Goal: Communication & Community: Share content

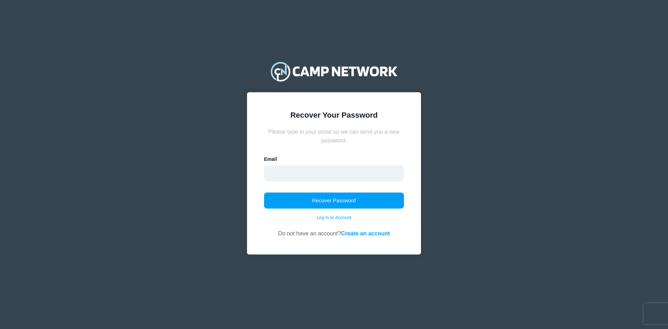
click at [270, 173] on input "email" at bounding box center [334, 173] width 140 height 16
type input "M"
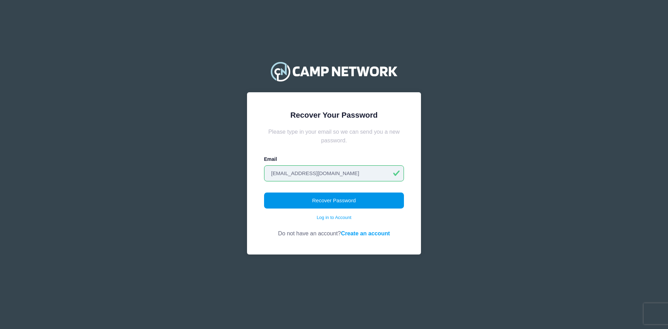
type input "minnesotaswimcamps@gmail.com"
click at [336, 202] on button "Recover Password" at bounding box center [334, 200] width 140 height 16
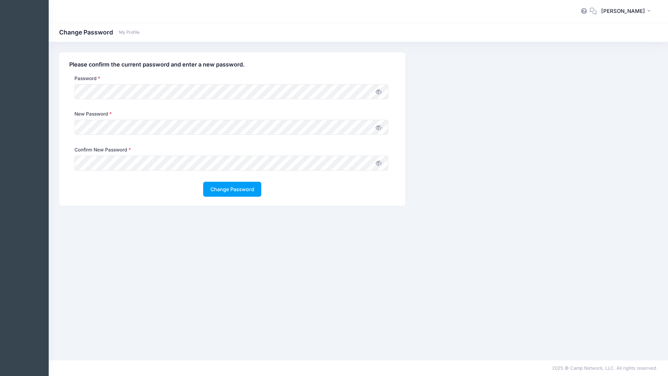
click at [377, 91] on icon at bounding box center [379, 92] width 6 height 6
click at [379, 128] on icon at bounding box center [379, 128] width 6 height 6
click at [377, 164] on icon at bounding box center [379, 163] width 6 height 6
click at [239, 192] on button "Change Password" at bounding box center [232, 189] width 58 height 15
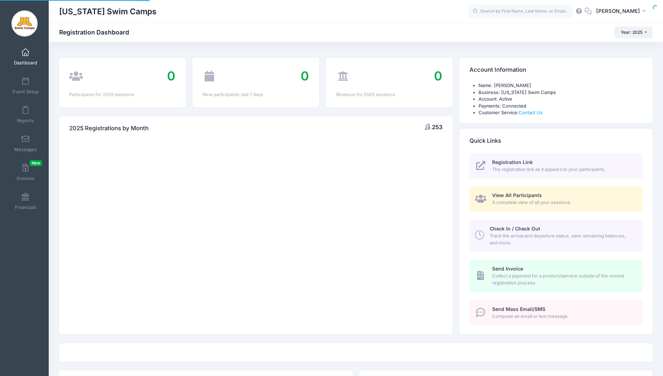
select select
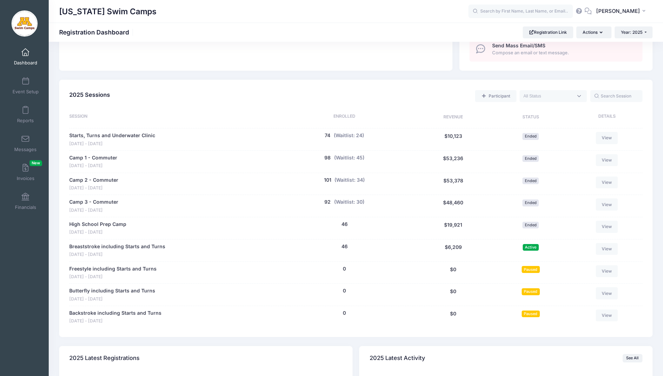
scroll to position [272, 0]
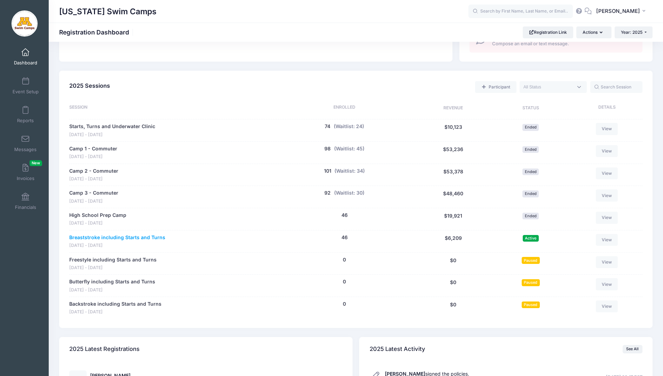
click at [140, 237] on link "Breaststroke including Starts and Turns" at bounding box center [117, 237] width 96 height 7
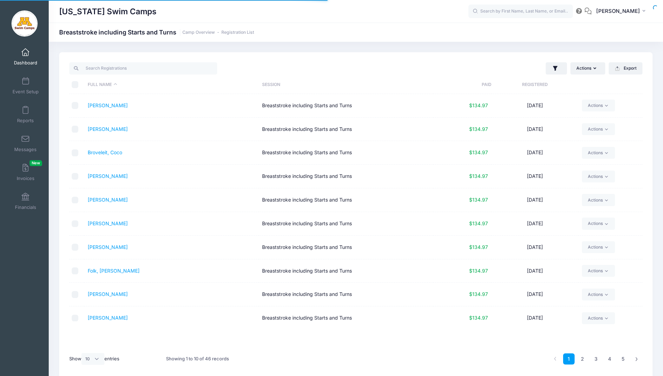
select select "10"
click at [583, 359] on link "2" at bounding box center [581, 358] width 11 height 11
click at [595, 360] on link "3" at bounding box center [595, 358] width 11 height 11
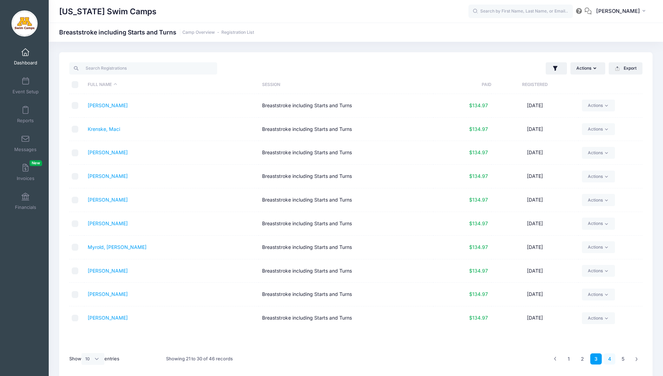
click at [611, 359] on link "4" at bounding box center [608, 358] width 11 height 11
click at [103, 199] on link "Reed, Emma" at bounding box center [108, 199] width 40 height 6
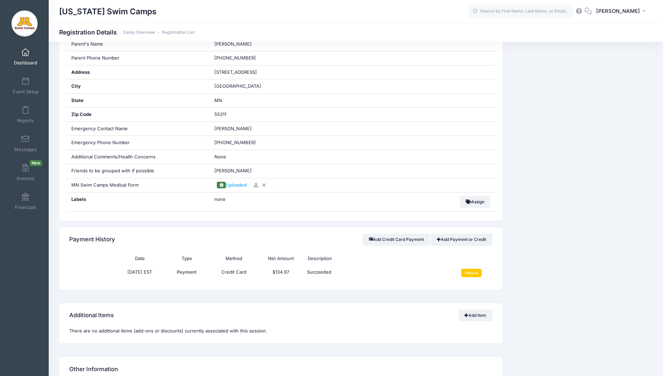
scroll to position [257, 0]
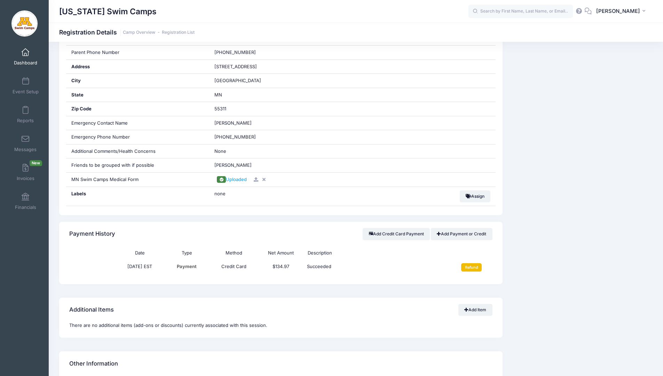
click at [472, 267] on input "Refund" at bounding box center [471, 267] width 21 height 8
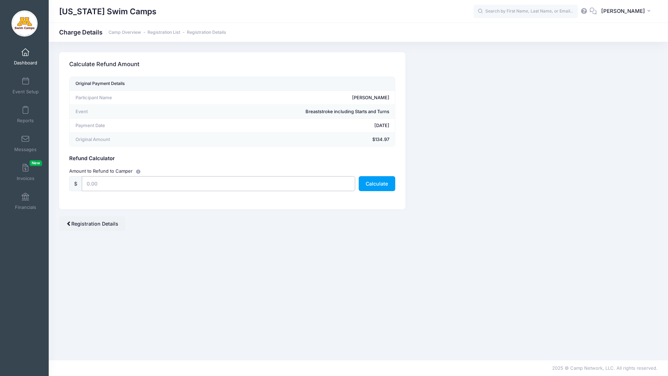
click at [129, 178] on input "text" at bounding box center [218, 183] width 273 height 15
type input "134.97"
click at [371, 186] on button "Calculate" at bounding box center [377, 183] width 37 height 15
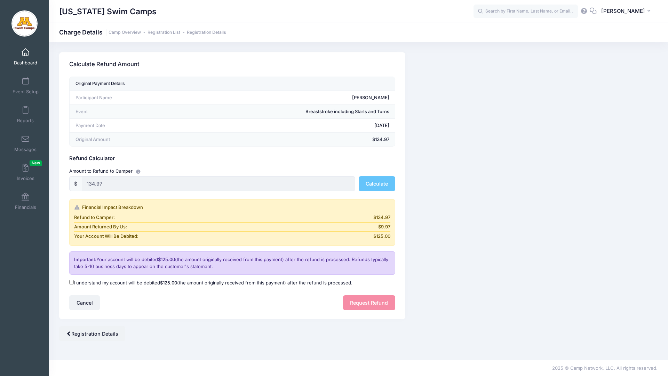
click at [71, 283] on input "I understand my account will be debited $125.00 (the amount originally received…" at bounding box center [71, 282] width 5 height 5
checkbox input "true"
click at [360, 302] on button "Request Refund" at bounding box center [369, 302] width 52 height 15
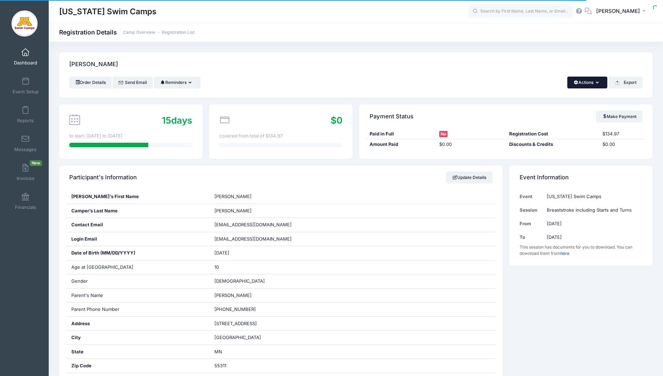
click at [595, 83] on icon "button" at bounding box center [598, 83] width 6 height 0
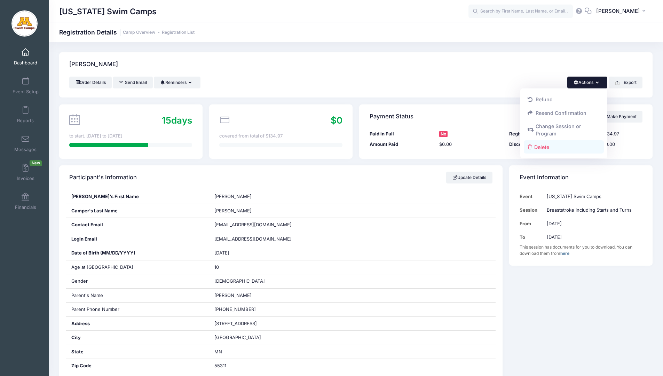
click at [543, 148] on link "Delete" at bounding box center [563, 146] width 80 height 13
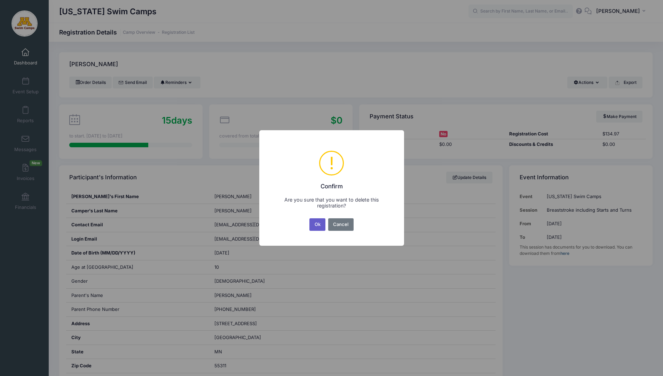
click at [315, 222] on button "Ok" at bounding box center [317, 224] width 16 height 13
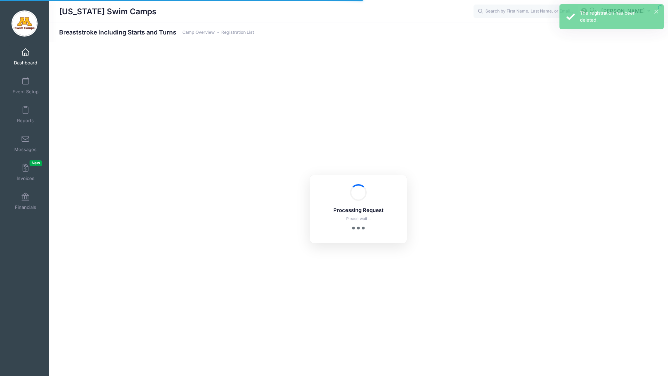
select select "10"
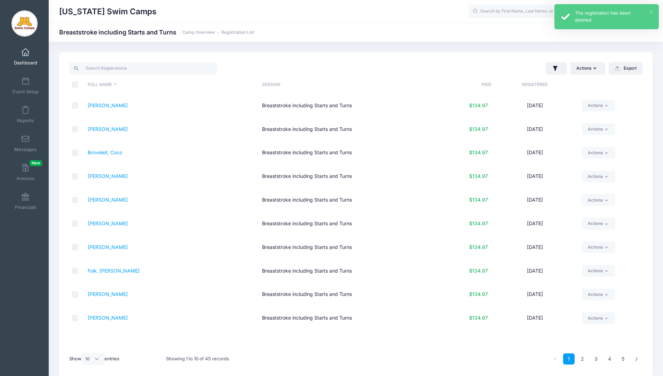
click at [651, 11] on button "×" at bounding box center [651, 12] width 4 height 4
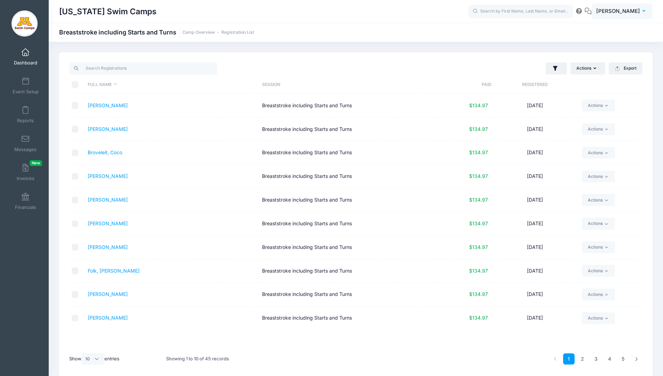
click at [629, 10] on span "[PERSON_NAME]" at bounding box center [618, 11] width 44 height 8
click at [25, 107] on span at bounding box center [25, 110] width 0 height 8
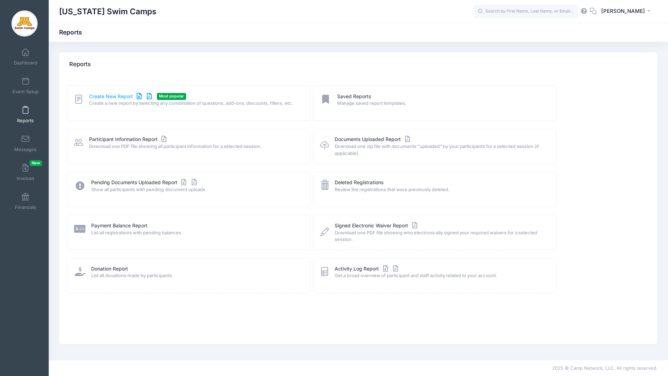
click at [116, 97] on link "Create New Report" at bounding box center [121, 96] width 65 height 7
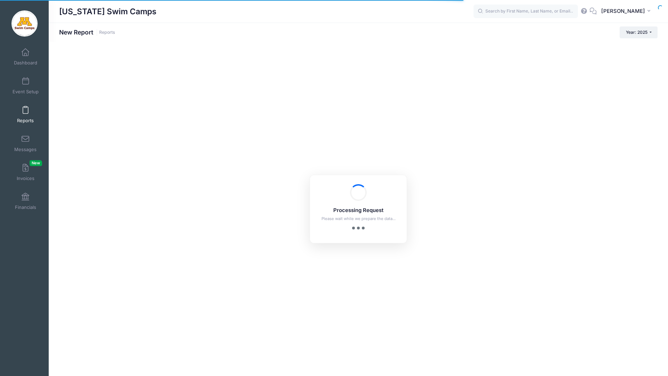
checkbox input "true"
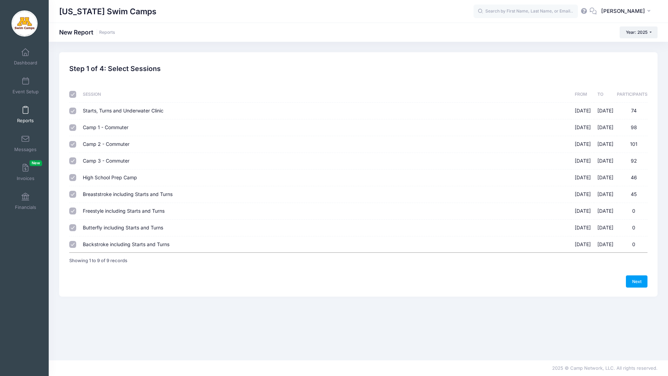
click at [72, 95] on input "checkbox" at bounding box center [72, 94] width 7 height 7
checkbox input "false"
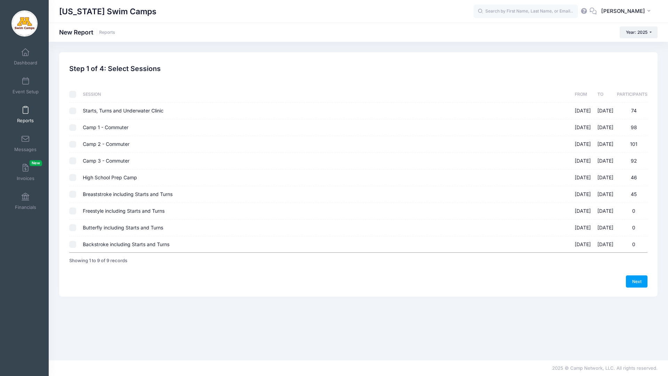
checkbox input "false"
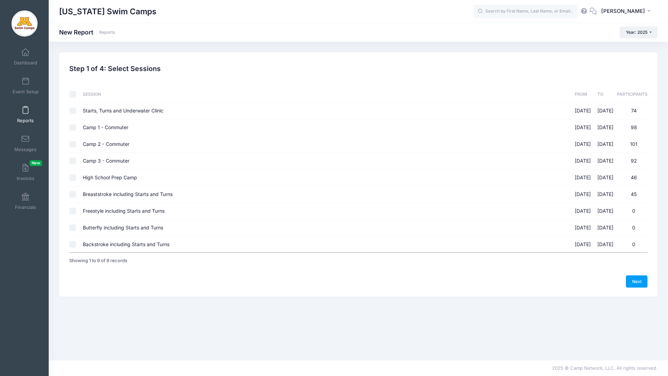
checkbox input "false"
click at [73, 193] on input "Breaststroke including Starts and Turns 09/14/2025 - 09/14/2025 45" at bounding box center [72, 194] width 7 height 7
checkbox input "true"
click at [632, 283] on link "Next" at bounding box center [637, 281] width 22 height 12
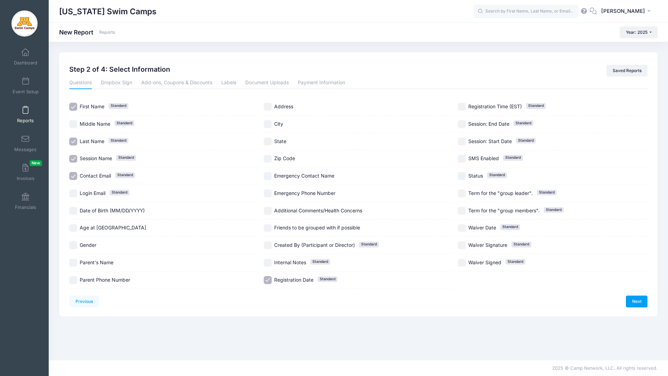
click at [72, 176] on input "Contact Email Standard" at bounding box center [73, 176] width 8 height 8
checkbox input "false"
click at [269, 278] on input "Registration Date Standard" at bounding box center [268, 280] width 8 height 8
checkbox input "false"
click at [272, 81] on link "Document Uploads" at bounding box center [266, 83] width 43 height 13
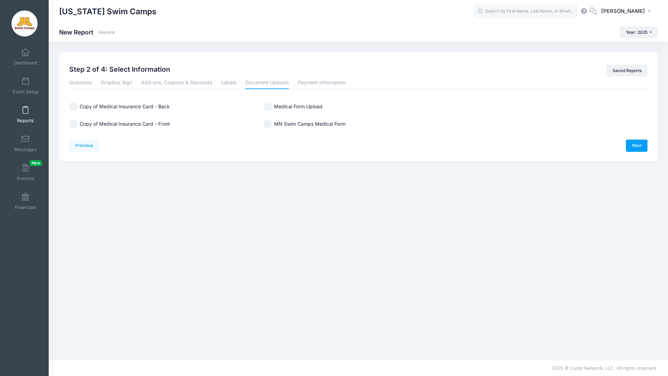
click at [267, 126] on input "MN Swim Camps Medical Form" at bounding box center [268, 124] width 8 height 8
checkbox input "true"
click at [269, 102] on div "Medical Form Upload" at bounding box center [359, 106] width 190 height 17
checkbox input "true"
click at [639, 145] on link "Next" at bounding box center [637, 145] width 22 height 12
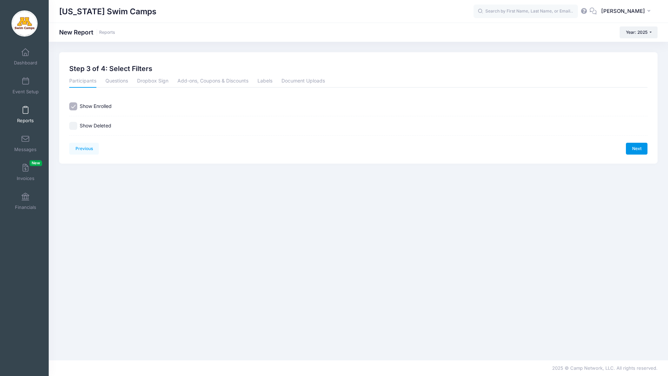
click at [636, 153] on link "Next" at bounding box center [637, 149] width 22 height 12
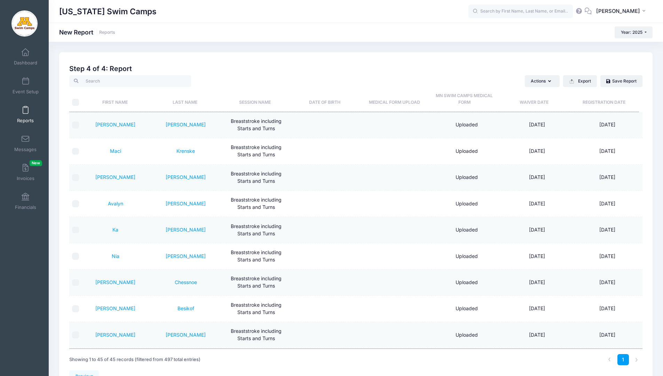
click at [460, 95] on th "MN Swim Camps Medical Form" at bounding box center [464, 99] width 70 height 25
click at [25, 110] on span at bounding box center [25, 110] width 0 height 8
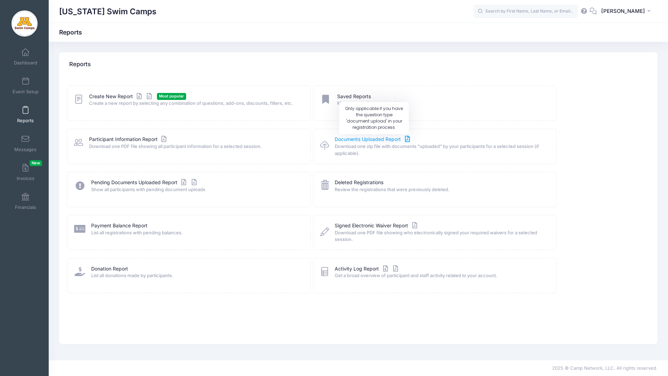
click at [383, 139] on link "Documents Uploaded Report" at bounding box center [373, 139] width 77 height 7
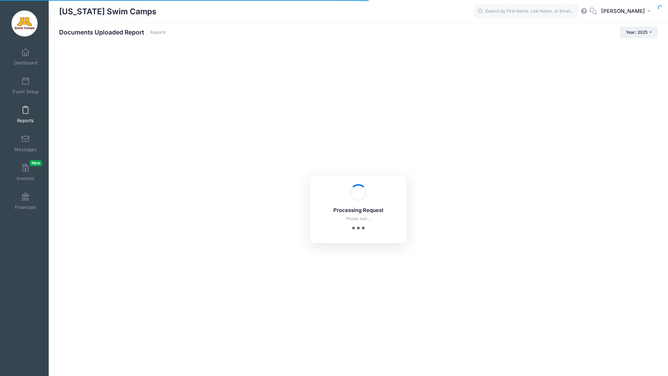
checkbox input "true"
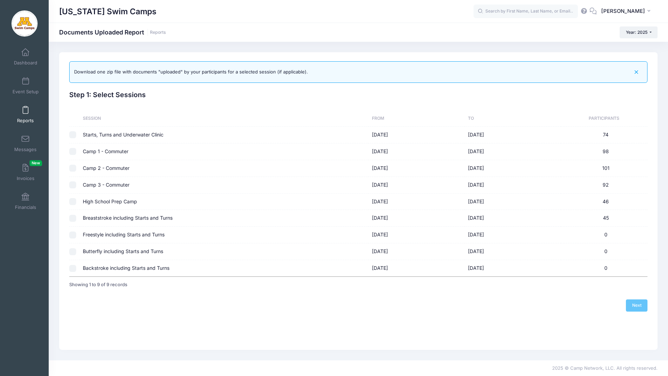
drag, startPoint x: 72, startPoint y: 216, endPoint x: 168, endPoint y: 242, distance: 99.3
click at [72, 216] on input "checkbox" at bounding box center [72, 218] width 7 height 7
checkbox input "true"
click at [640, 307] on link "Next" at bounding box center [637, 305] width 22 height 12
checkbox input "false"
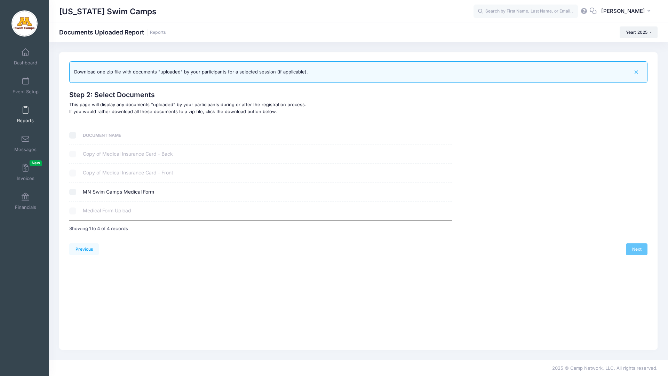
click at [72, 191] on input "checkbox" at bounding box center [72, 191] width 7 height 7
checkbox input "true"
click at [636, 248] on link "Next" at bounding box center [637, 249] width 22 height 12
select select
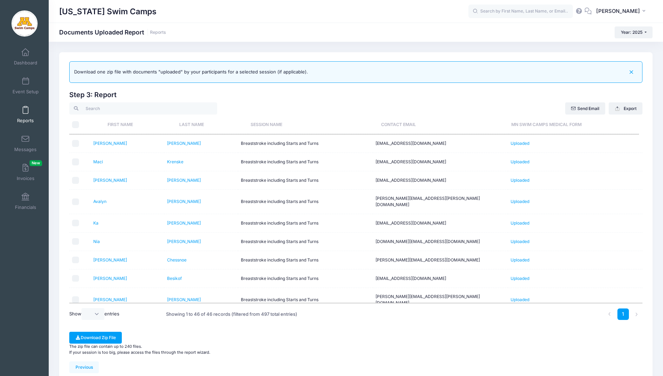
click at [527, 123] on th "MN Swim Camps Medical Form" at bounding box center [573, 124] width 130 height 18
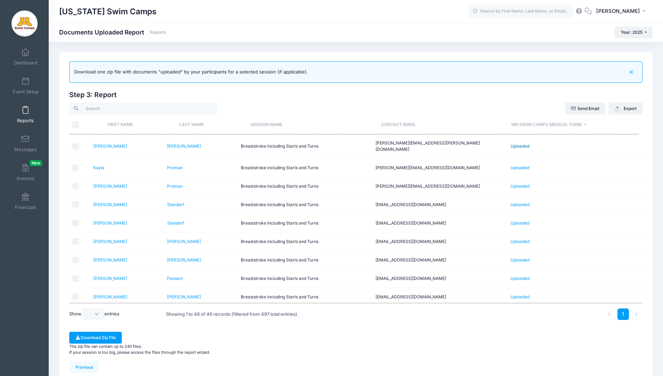
click at [522, 143] on link "Uploaded" at bounding box center [519, 145] width 19 height 5
click at [523, 165] on link "Uploaded" at bounding box center [519, 167] width 19 height 5
click at [73, 164] on input "checkbox" at bounding box center [75, 167] width 7 height 7
checkbox input "true"
click at [521, 183] on link "Uploaded" at bounding box center [519, 185] width 19 height 5
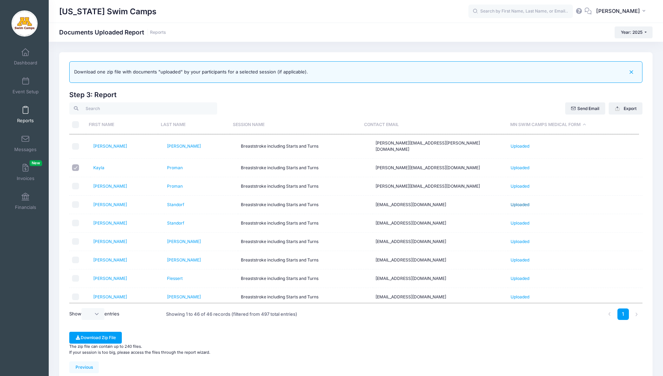
click at [516, 202] on link "Uploaded" at bounding box center [519, 204] width 19 height 5
click at [73, 202] on td at bounding box center [79, 204] width 21 height 18
click at [75, 201] on input "checkbox" at bounding box center [75, 204] width 7 height 7
checkbox input "true"
click at [522, 220] on link "Uploaded" at bounding box center [519, 222] width 19 height 5
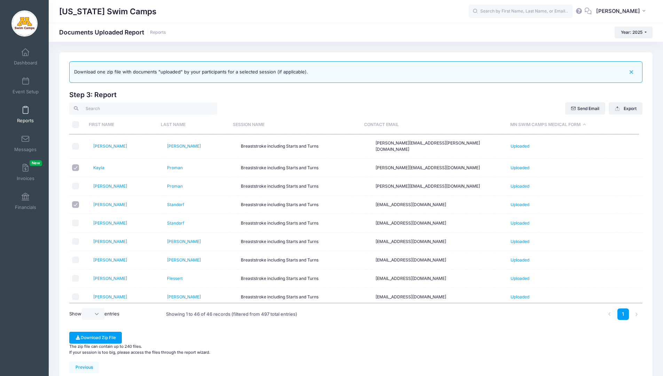
click at [75, 219] on input "checkbox" at bounding box center [75, 222] width 7 height 7
checkbox input "true"
click at [80, 183] on div at bounding box center [80, 186] width 16 height 7
click at [78, 183] on input "checkbox" at bounding box center [75, 186] width 7 height 7
checkbox input "true"
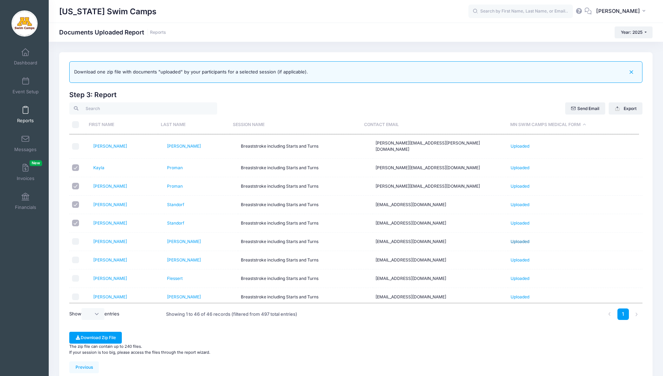
click at [515, 239] on link "Uploaded" at bounding box center [519, 241] width 19 height 5
click at [522, 257] on link "Uploaded" at bounding box center [519, 259] width 19 height 5
click at [74, 256] on input "checkbox" at bounding box center [75, 259] width 7 height 7
checkbox input "true"
click at [517, 275] on link "Uploaded" at bounding box center [519, 277] width 19 height 5
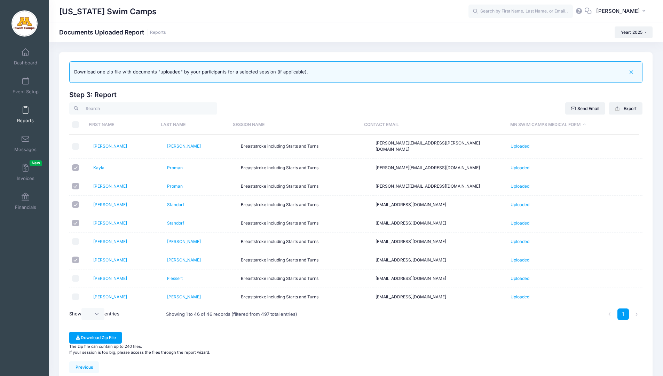
click at [75, 275] on input "checkbox" at bounding box center [75, 278] width 7 height 7
checkbox input "true"
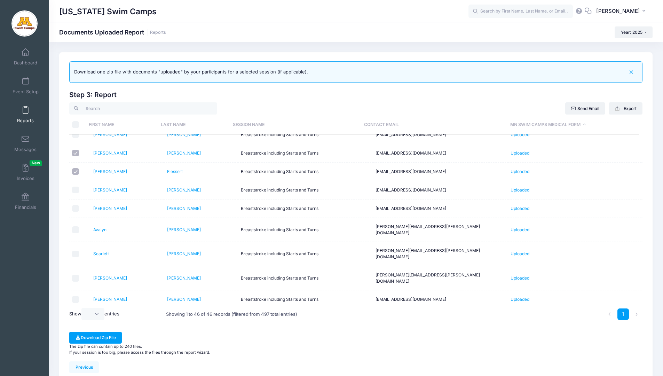
scroll to position [112, 0]
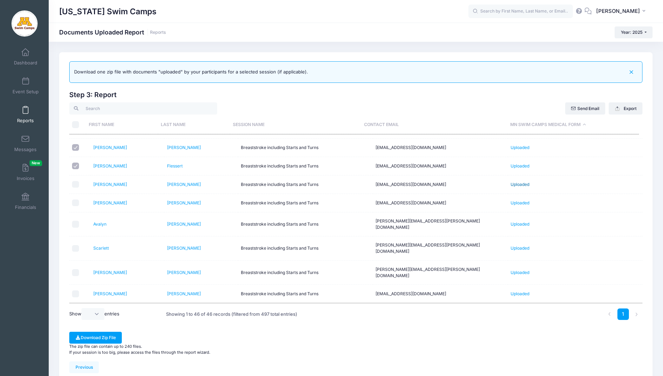
click at [520, 182] on link "Uploaded" at bounding box center [519, 184] width 19 height 5
click at [524, 200] on link "Uploaded" at bounding box center [519, 202] width 19 height 5
click at [515, 221] on link "Uploaded" at bounding box center [519, 223] width 19 height 5
click at [513, 245] on link "Uploaded" at bounding box center [519, 247] width 19 height 5
click at [520, 291] on link "Uploaded" at bounding box center [519, 293] width 19 height 5
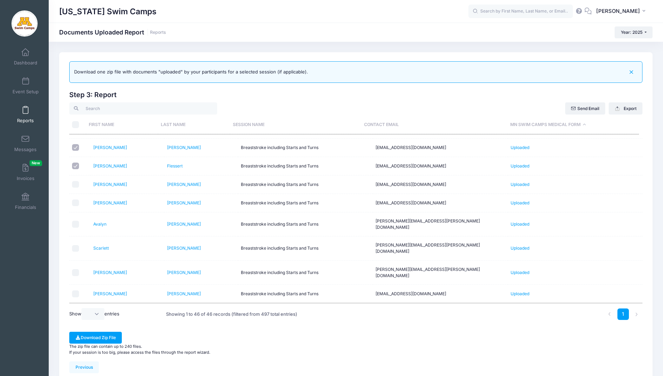
click at [75, 290] on input "checkbox" at bounding box center [75, 293] width 7 height 7
checkbox input "true"
click at [517, 309] on link "Uploaded" at bounding box center [519, 311] width 19 height 5
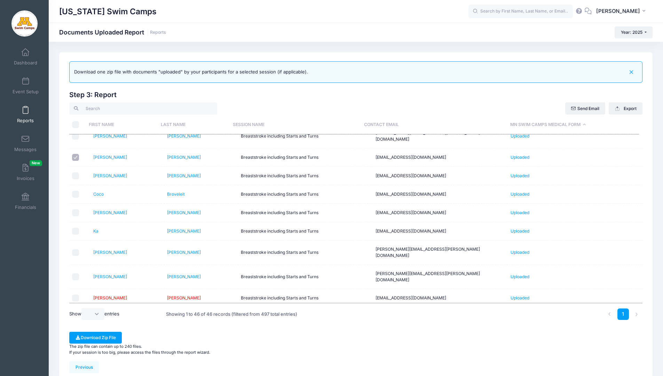
scroll to position [250, 0]
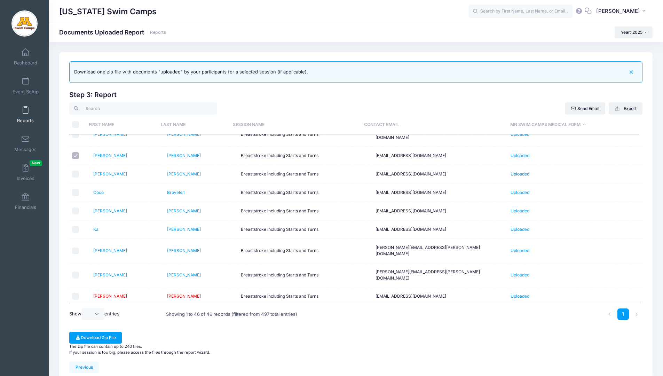
click at [514, 171] on link "Uploaded" at bounding box center [519, 173] width 19 height 5
click at [524, 190] on link "Uploaded" at bounding box center [519, 192] width 19 height 5
click at [519, 208] on link "Uploaded" at bounding box center [519, 210] width 19 height 5
click at [517, 226] on link "Uploaded" at bounding box center [519, 228] width 19 height 5
click at [74, 226] on input "checkbox" at bounding box center [75, 229] width 7 height 7
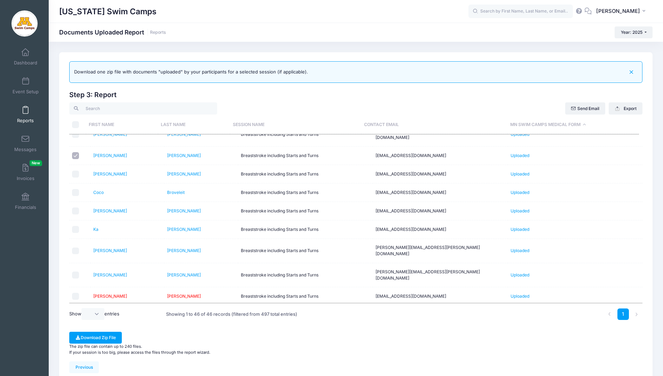
checkbox input "true"
click at [511, 208] on link "Uploaded" at bounding box center [519, 210] width 19 height 5
click at [522, 190] on link "Uploaded" at bounding box center [519, 192] width 19 height 5
click at [522, 171] on link "Uploaded" at bounding box center [519, 173] width 19 height 5
click at [517, 248] on link "Uploaded" at bounding box center [519, 250] width 19 height 5
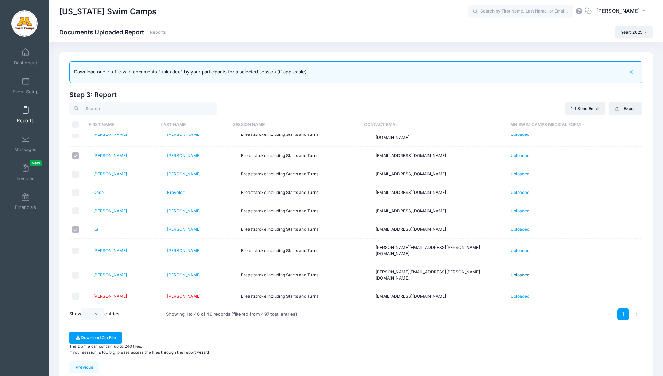
click at [516, 272] on link "Uploaded" at bounding box center [519, 274] width 19 height 5
click at [524, 312] on link "Uploaded" at bounding box center [519, 314] width 19 height 5
click at [516, 330] on link "Uploaded" at bounding box center [519, 332] width 19 height 5
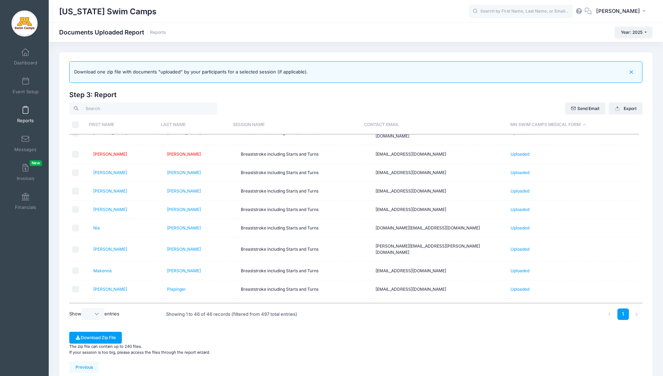
scroll to position [401, 0]
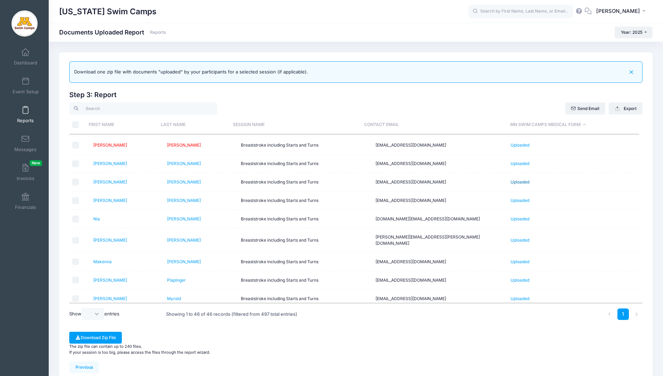
click at [520, 179] on link "Uploaded" at bounding box center [519, 181] width 19 height 5
click at [520, 198] on link "Uploaded" at bounding box center [519, 200] width 19 height 5
click at [518, 216] on link "Uploaded" at bounding box center [519, 218] width 19 height 5
click at [510, 237] on link "Uploaded" at bounding box center [519, 239] width 19 height 5
click at [516, 259] on link "Uploaded" at bounding box center [519, 261] width 19 height 5
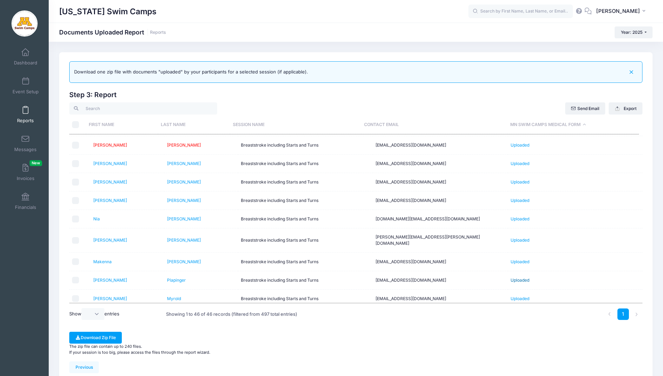
click at [514, 277] on link "Uploaded" at bounding box center [519, 279] width 19 height 5
click at [514, 296] on link "Uploaded" at bounding box center [519, 298] width 19 height 5
drag, startPoint x: 77, startPoint y: 202, endPoint x: 190, endPoint y: 210, distance: 114.1
click at [77, 237] on input "checkbox" at bounding box center [75, 240] width 7 height 7
checkbox input "true"
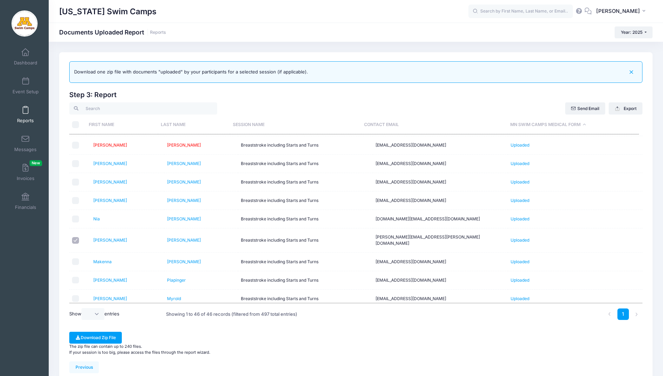
click at [513, 314] on link "Uploaded" at bounding box center [519, 316] width 19 height 5
click at [515, 332] on link "Uploaded" at bounding box center [519, 334] width 19 height 5
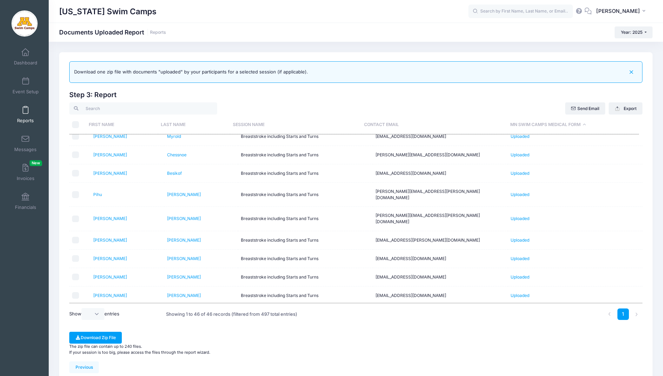
scroll to position [573, 0]
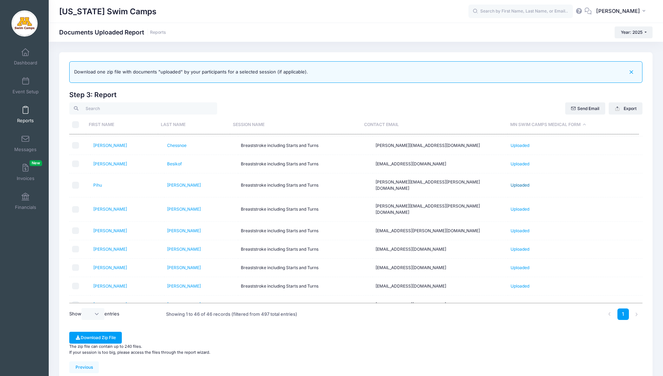
click at [514, 182] on link "Uploaded" at bounding box center [519, 184] width 19 height 5
click at [513, 206] on link "Uploaded" at bounding box center [519, 208] width 19 height 5
click at [517, 228] on link "Uploaded" at bounding box center [519, 230] width 19 height 5
click at [512, 246] on link "Uploaded" at bounding box center [519, 248] width 19 height 5
click at [524, 246] on link "Uploaded" at bounding box center [519, 248] width 19 height 5
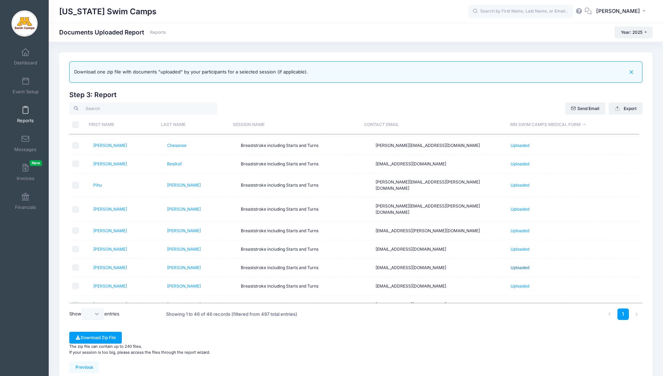
click at [510, 265] on link "Uploaded" at bounding box center [519, 267] width 19 height 5
click at [513, 283] on link "Uploaded" at bounding box center [519, 285] width 19 height 5
click at [514, 302] on link "Uploaded" at bounding box center [519, 304] width 19 height 5
click at [515, 320] on link "Uploaded" at bounding box center [519, 322] width 19 height 5
click at [512, 338] on link "Uploaded" at bounding box center [519, 340] width 19 height 5
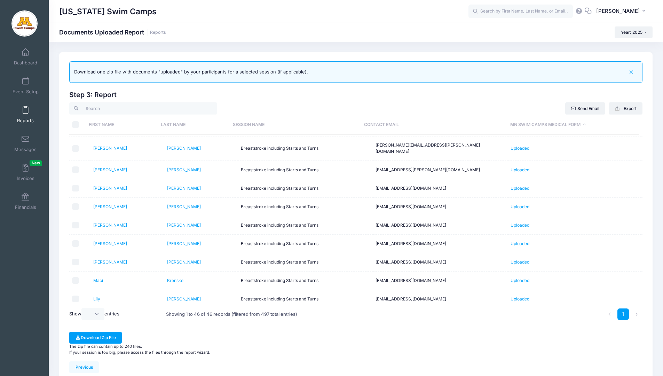
scroll to position [680, 0]
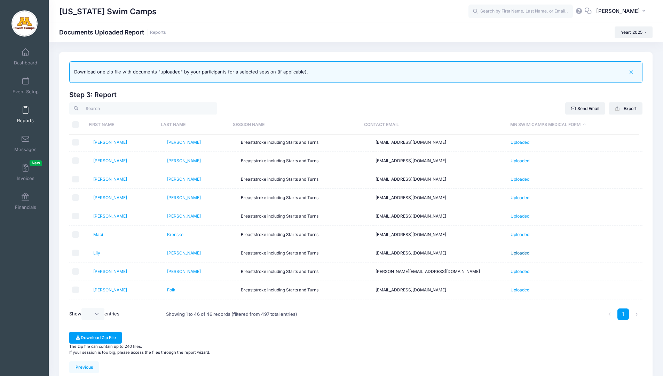
click at [523, 250] on link "Uploaded" at bounding box center [519, 252] width 19 height 5
click at [521, 232] on link "Uploaded" at bounding box center [519, 234] width 19 height 5
click at [513, 250] on link "Uploaded" at bounding box center [519, 252] width 19 height 5
click at [514, 213] on link "Uploaded" at bounding box center [519, 215] width 19 height 5
click at [517, 268] on link "Uploaded" at bounding box center [519, 270] width 19 height 5
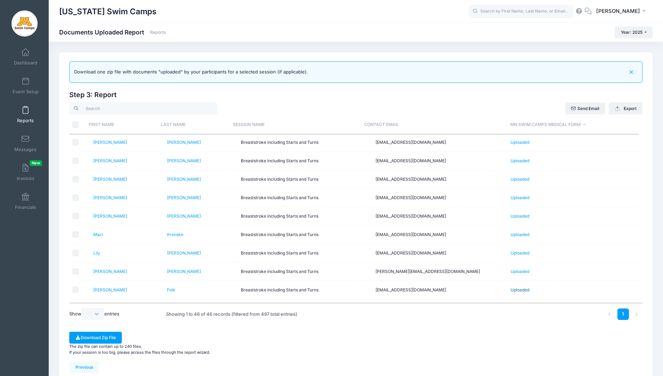
click at [516, 287] on link "Uploaded" at bounding box center [519, 289] width 19 height 5
click at [516, 305] on link "Uploaded" at bounding box center [519, 307] width 19 height 5
click at [514, 324] on link "Uploaded" at bounding box center [519, 326] width 19 height 5
click at [519, 342] on link "Uploaded" at bounding box center [519, 344] width 19 height 5
click at [76, 342] on input "checkbox" at bounding box center [75, 345] width 7 height 7
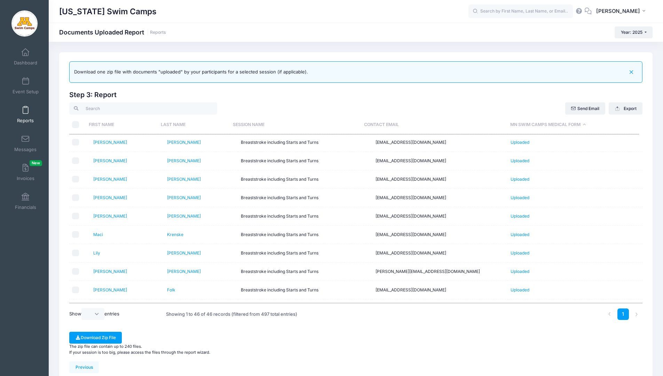
checkbox input "true"
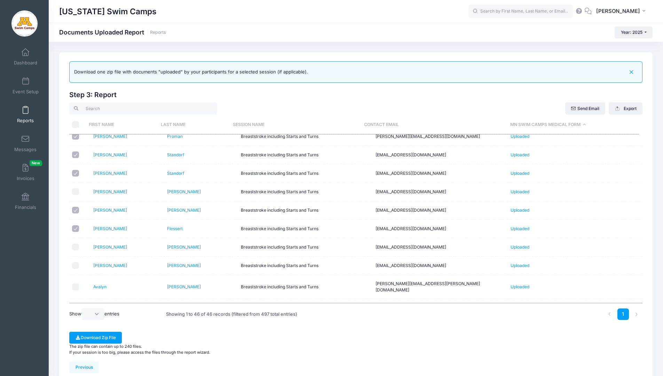
scroll to position [0, 0]
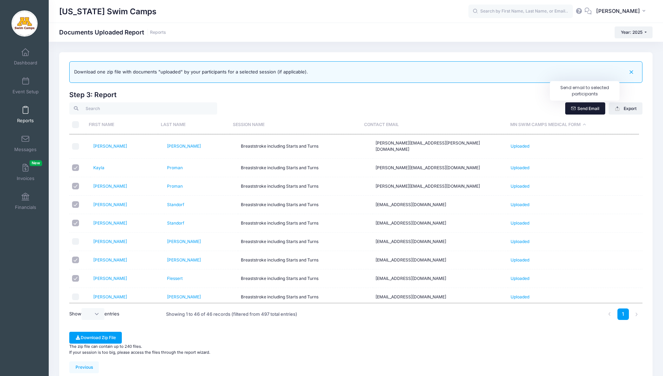
click at [584, 104] on link "Send Email" at bounding box center [585, 108] width 40 height 12
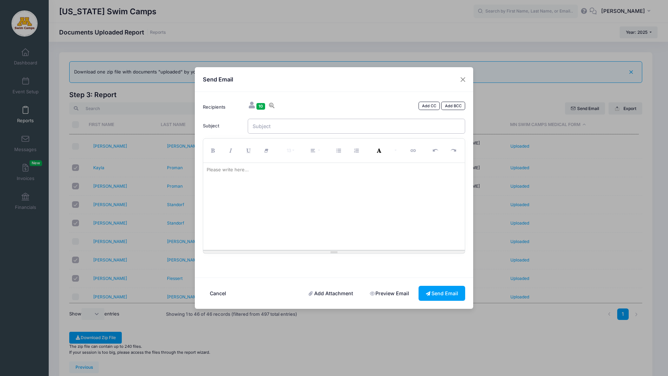
click at [261, 125] on input "Subject" at bounding box center [357, 126] width 218 height 15
type input "Breaststroke Clinic - Form Needed"
click at [244, 173] on div "Please write here..." at bounding box center [227, 170] width 49 height 14
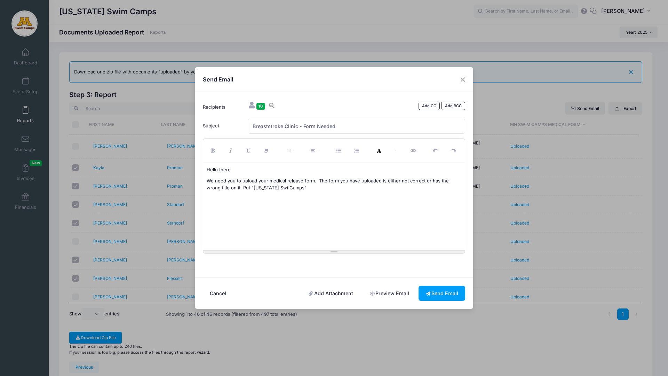
click at [271, 186] on p "We need you to upload your medical release form. The form you have uploaded is …" at bounding box center [334, 184] width 255 height 14
click at [268, 188] on p "We need you to upload your medical release form. The form you have uploaded is …" at bounding box center [334, 184] width 255 height 14
click at [269, 188] on p "We need you to upload your medical release form. The form you have uploaded is …" at bounding box center [334, 184] width 255 height 14
click at [296, 185] on p "We need you to upload your medical release form. The form you have uploaded is …" at bounding box center [334, 184] width 255 height 14
click at [206, 179] on div "Hello there We need you to upload your medical release form. The form you have …" at bounding box center [334, 206] width 262 height 87
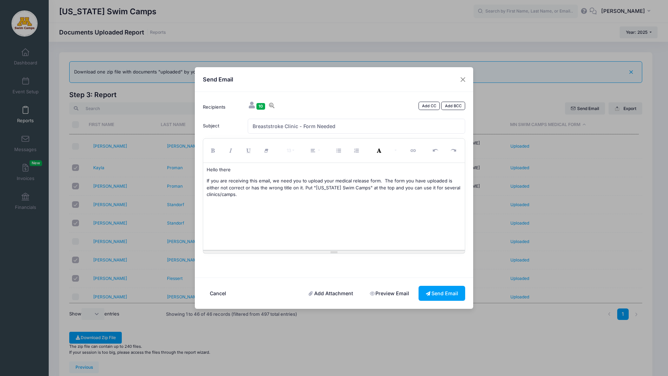
click at [249, 192] on p "If you are receiving this email, we need you to upload your medical release for…" at bounding box center [334, 187] width 255 height 21
drag, startPoint x: 320, startPoint y: 181, endPoint x: 311, endPoint y: 179, distance: 9.3
click at [311, 179] on p "If you are receiving this email, we need you to upload your medical release for…" at bounding box center [334, 187] width 255 height 21
click at [377, 181] on p "If you are receiving this email, we need you to update your medical release for…" at bounding box center [334, 187] width 255 height 21
click at [446, 296] on button "Send Email" at bounding box center [441, 293] width 47 height 15
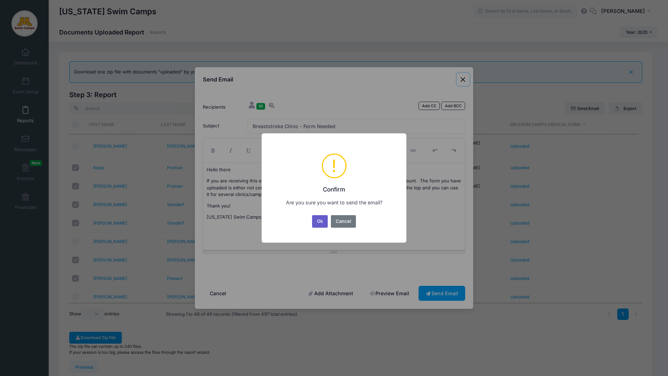
click at [316, 219] on button "Ok" at bounding box center [320, 221] width 16 height 13
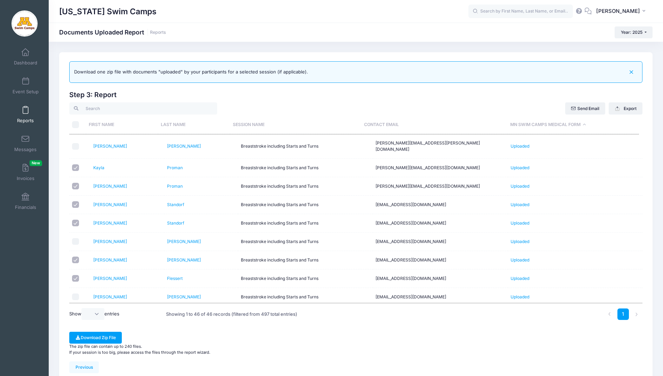
click at [212, 94] on h2 "Step 3: Report" at bounding box center [355, 95] width 573 height 8
click at [25, 139] on span at bounding box center [25, 139] width 0 height 8
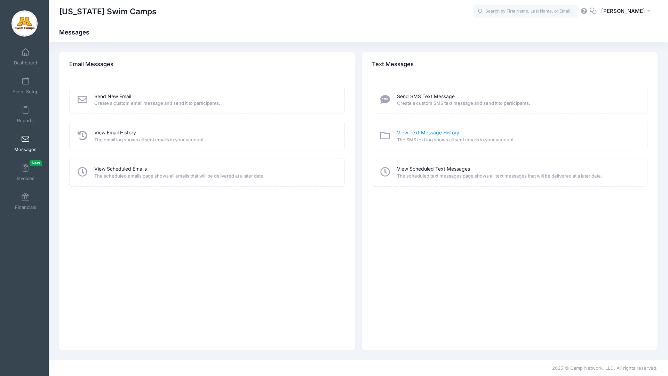
click at [419, 132] on link "View Text Message History" at bounding box center [428, 132] width 62 height 7
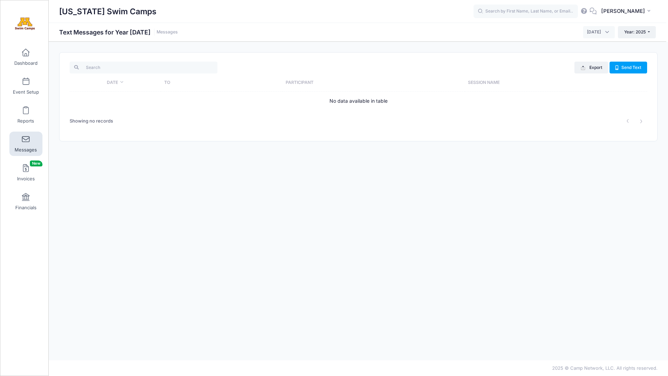
click at [393, 348] on div "Export Excel CSV Print Send Text Date To Participant Session Name No data avail…" at bounding box center [358, 200] width 619 height 297
click at [521, 361] on div "2025 © Camp Network, LLC. All rights reserved." at bounding box center [358, 368] width 619 height 16
click at [517, 375] on div "2025 © Camp Network, LLC. All rights reserved." at bounding box center [358, 368] width 619 height 16
click at [516, 373] on div "2025 © Camp Network, LLC. All rights reserved." at bounding box center [358, 368] width 619 height 16
click at [667, 6] on div "Minnesota Swim Camps EK Eva Kremer" at bounding box center [358, 11] width 619 height 16
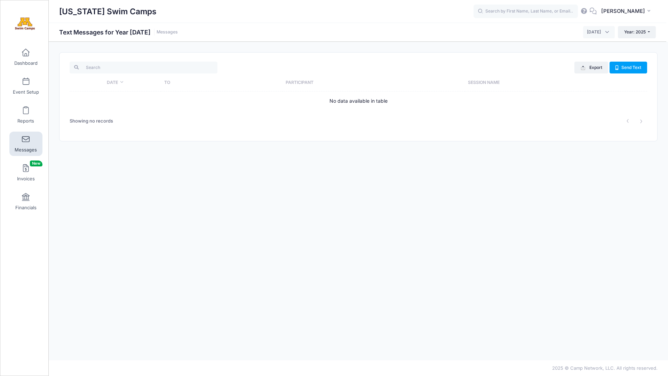
drag, startPoint x: 193, startPoint y: 8, endPoint x: 209, endPoint y: 33, distance: 29.1
click at [209, 33] on div "[US_STATE] Swim Camps" at bounding box center [334, 188] width 668 height 376
click at [193, 288] on div "Export Excel CSV Print Send Text Date To Participant Session Name No data avail…" at bounding box center [358, 200] width 619 height 297
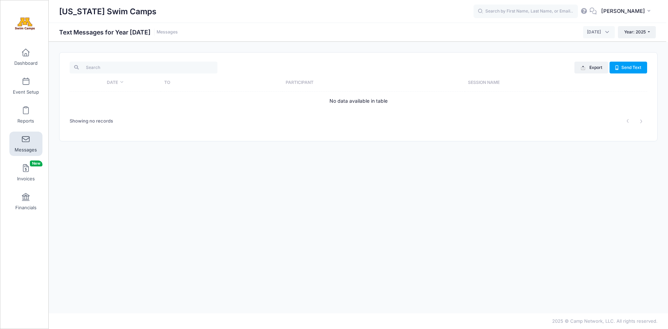
click at [26, 138] on span at bounding box center [26, 140] width 0 height 8
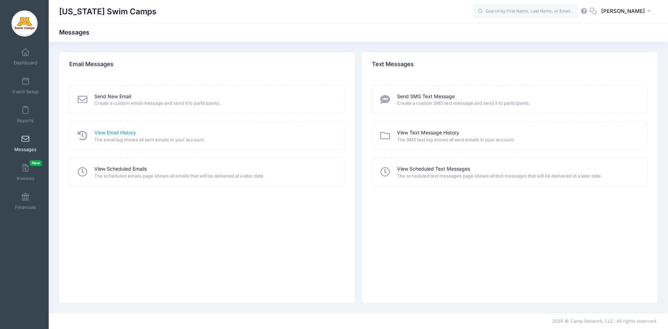
click at [130, 133] on link "View Email History" at bounding box center [115, 132] width 42 height 7
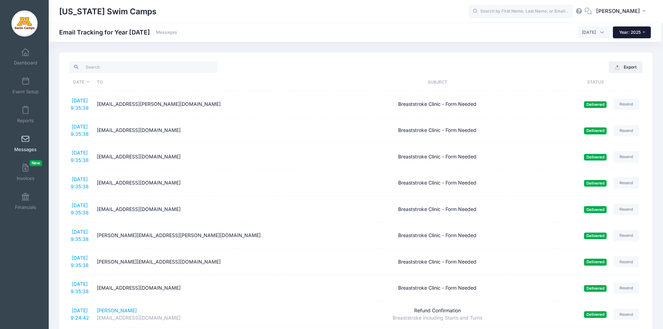
click at [632, 31] on span "Year: 2025" at bounding box center [630, 32] width 22 height 5
click at [632, 54] on link "Year: 2024" at bounding box center [634, 54] width 45 height 9
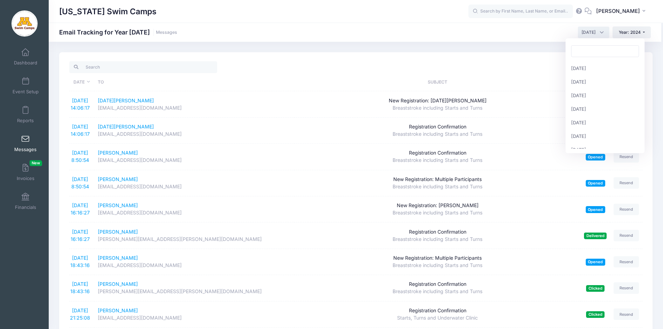
click at [587, 36] on span "[DATE]" at bounding box center [593, 32] width 32 height 12
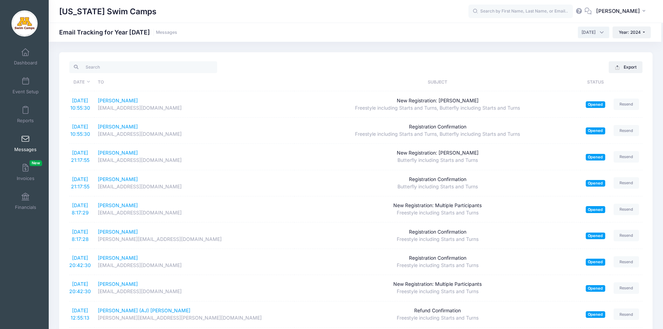
click at [586, 30] on span "[DATE]" at bounding box center [588, 32] width 14 height 6
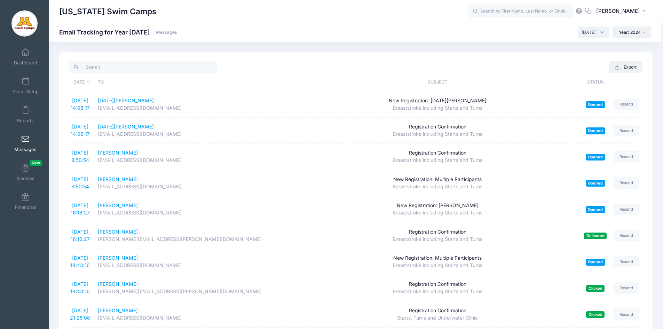
click at [585, 29] on span "[DATE]" at bounding box center [588, 32] width 14 height 6
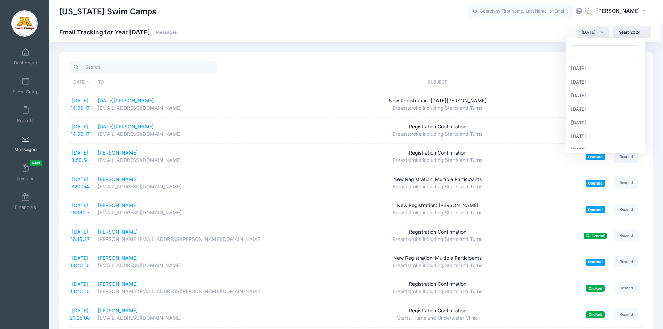
scroll to position [76, 0]
select select "9"
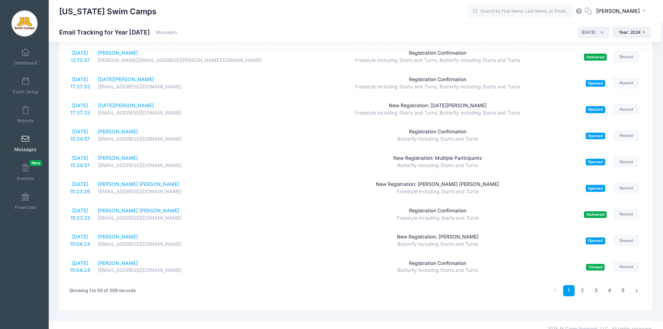
scroll to position [1131, 0]
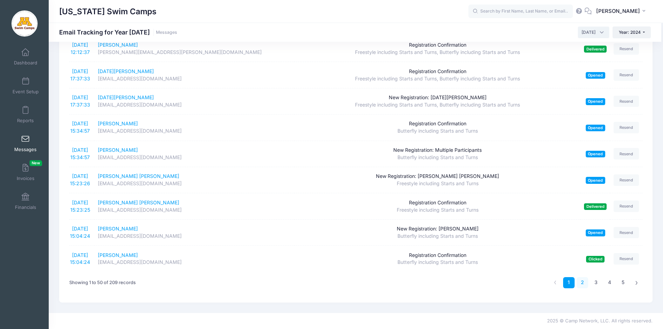
click at [584, 280] on link "2" at bounding box center [581, 282] width 11 height 11
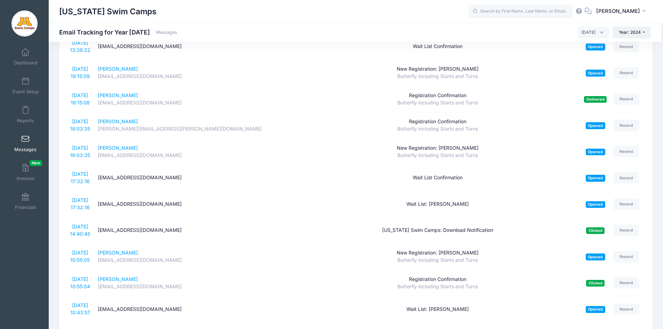
scroll to position [405, 0]
